Goal: Task Accomplishment & Management: Manage account settings

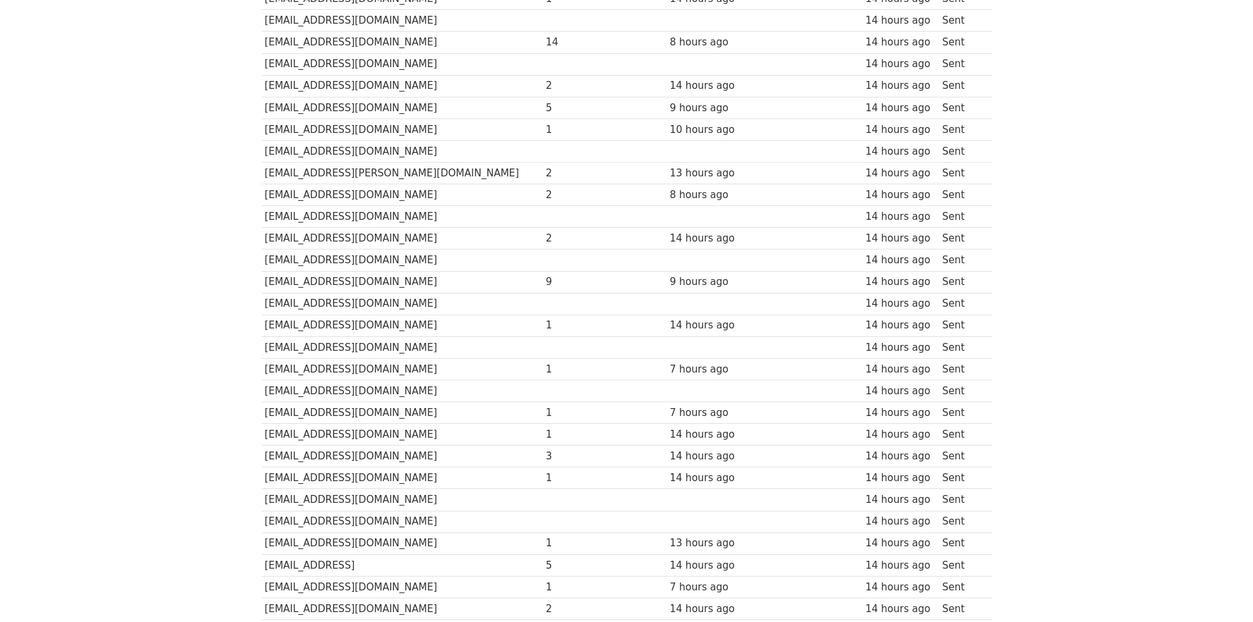
click at [314, 263] on td "[EMAIL_ADDRESS][DOMAIN_NAME]" at bounding box center [402, 260] width 281 height 22
drag, startPoint x: 393, startPoint y: 266, endPoint x: 317, endPoint y: 199, distance: 101.6
click at [317, 199] on td "[EMAIL_ADDRESS][DOMAIN_NAME]" at bounding box center [402, 195] width 281 height 22
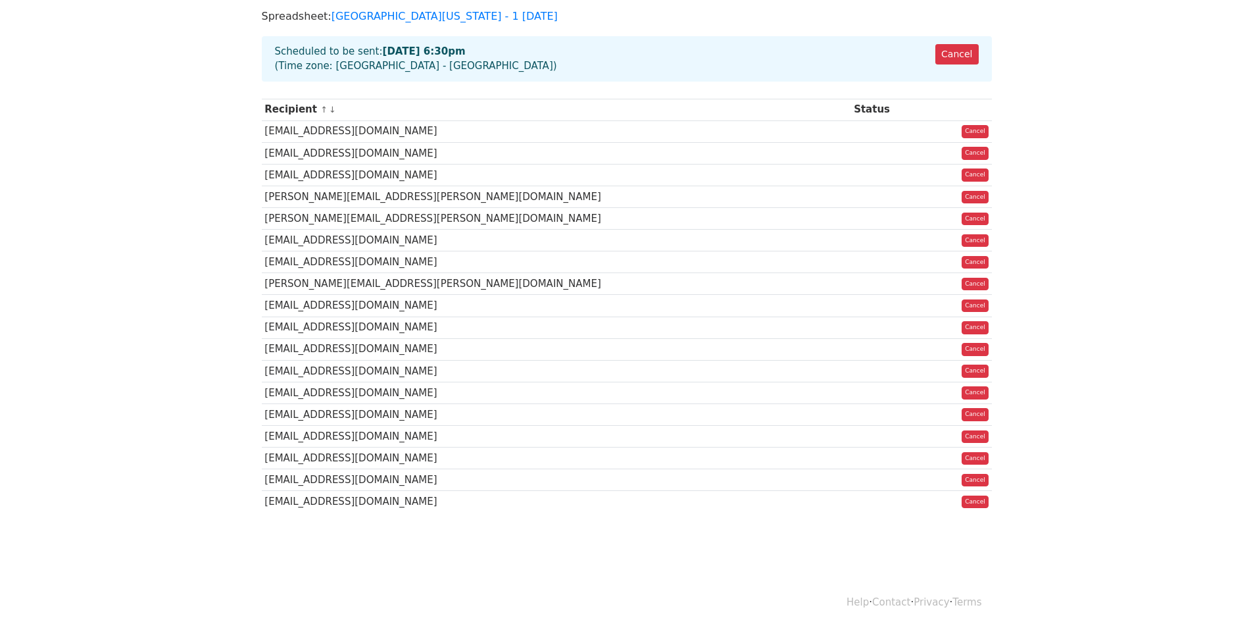
scroll to position [101, 0]
